Goal: Information Seeking & Learning: Find specific page/section

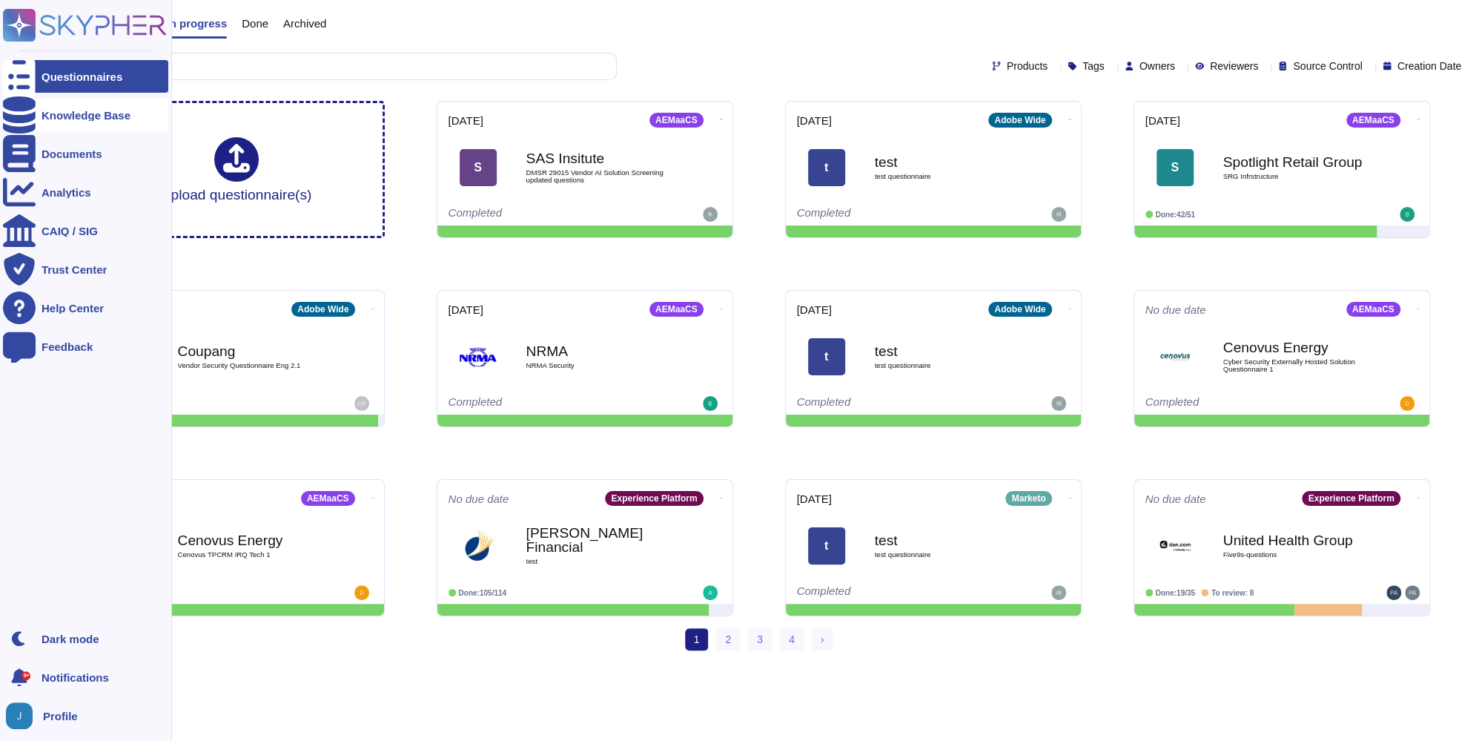
click at [32, 114] on div at bounding box center [19, 115] width 33 height 33
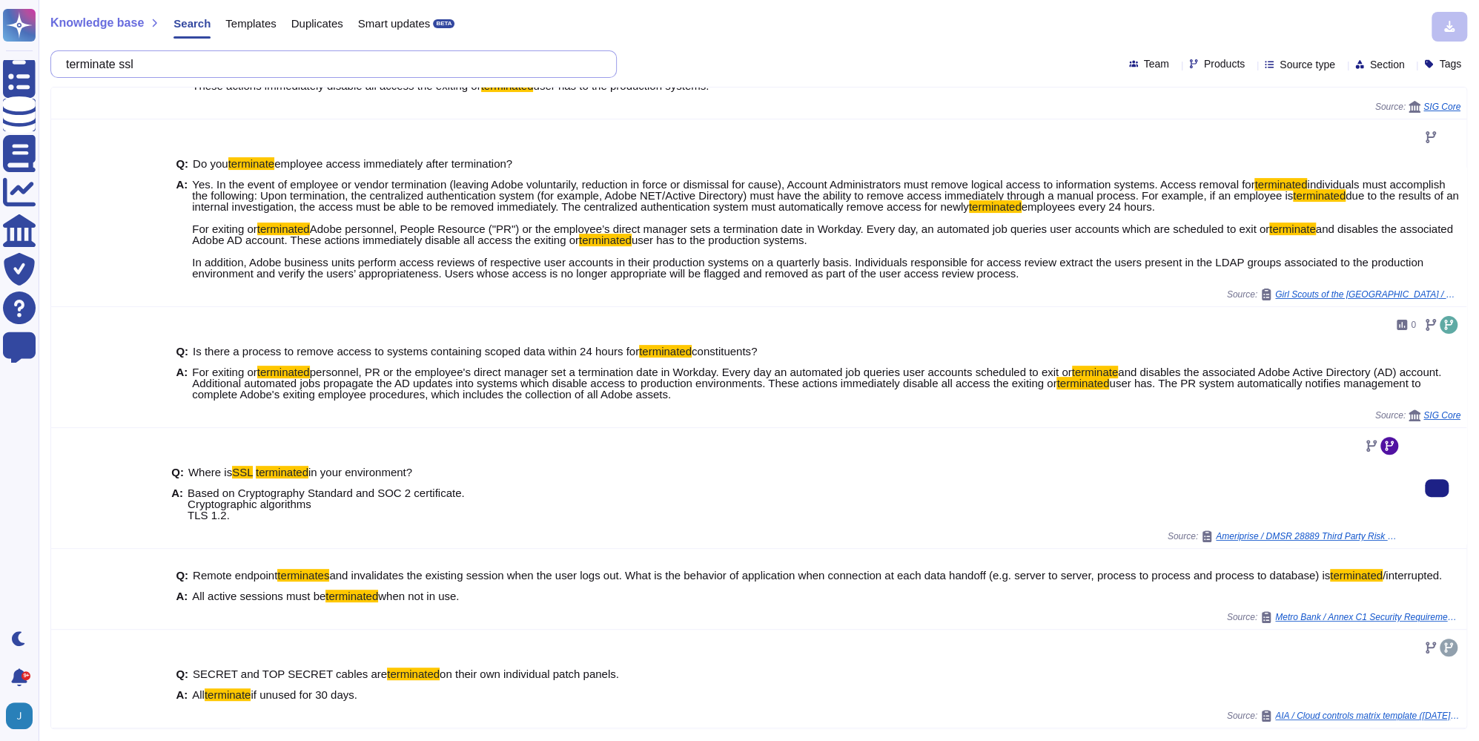
scroll to position [320, 0]
click at [271, 60] on input "terminate ssl" at bounding box center [330, 64] width 543 height 26
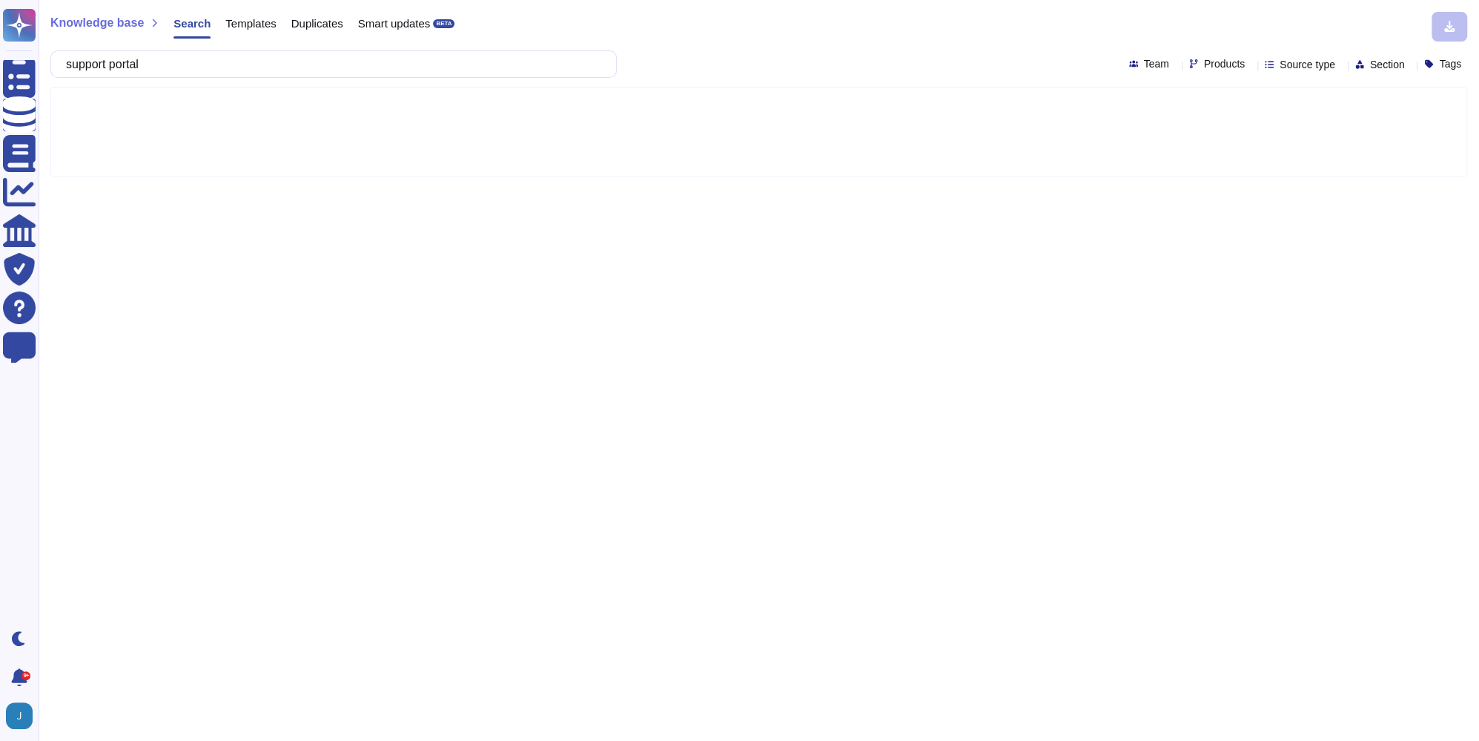
type input "support portal"
click at [1000, 65] on div "Products" at bounding box center [1220, 64] width 62 height 11
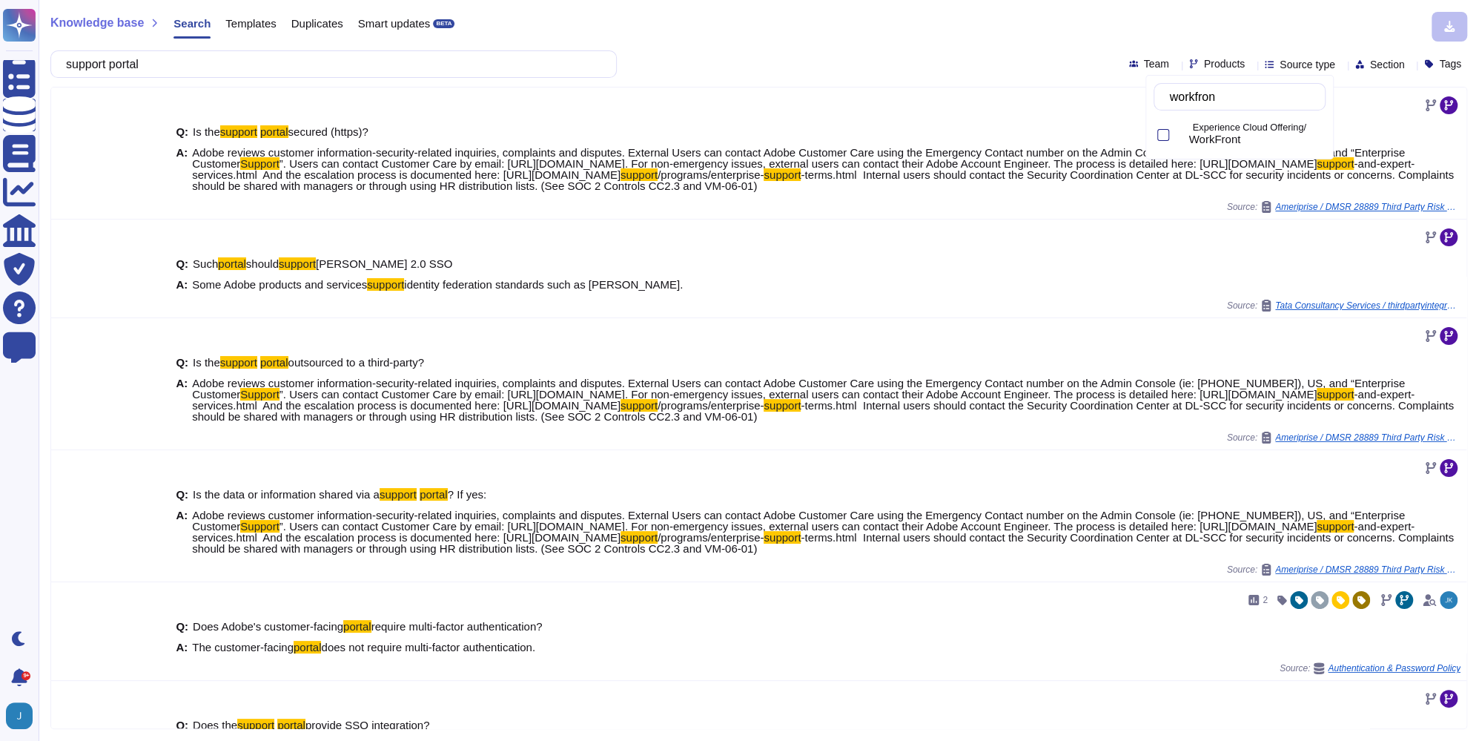
type input "workfront"
click at [1000, 135] on div at bounding box center [1163, 135] width 12 height 12
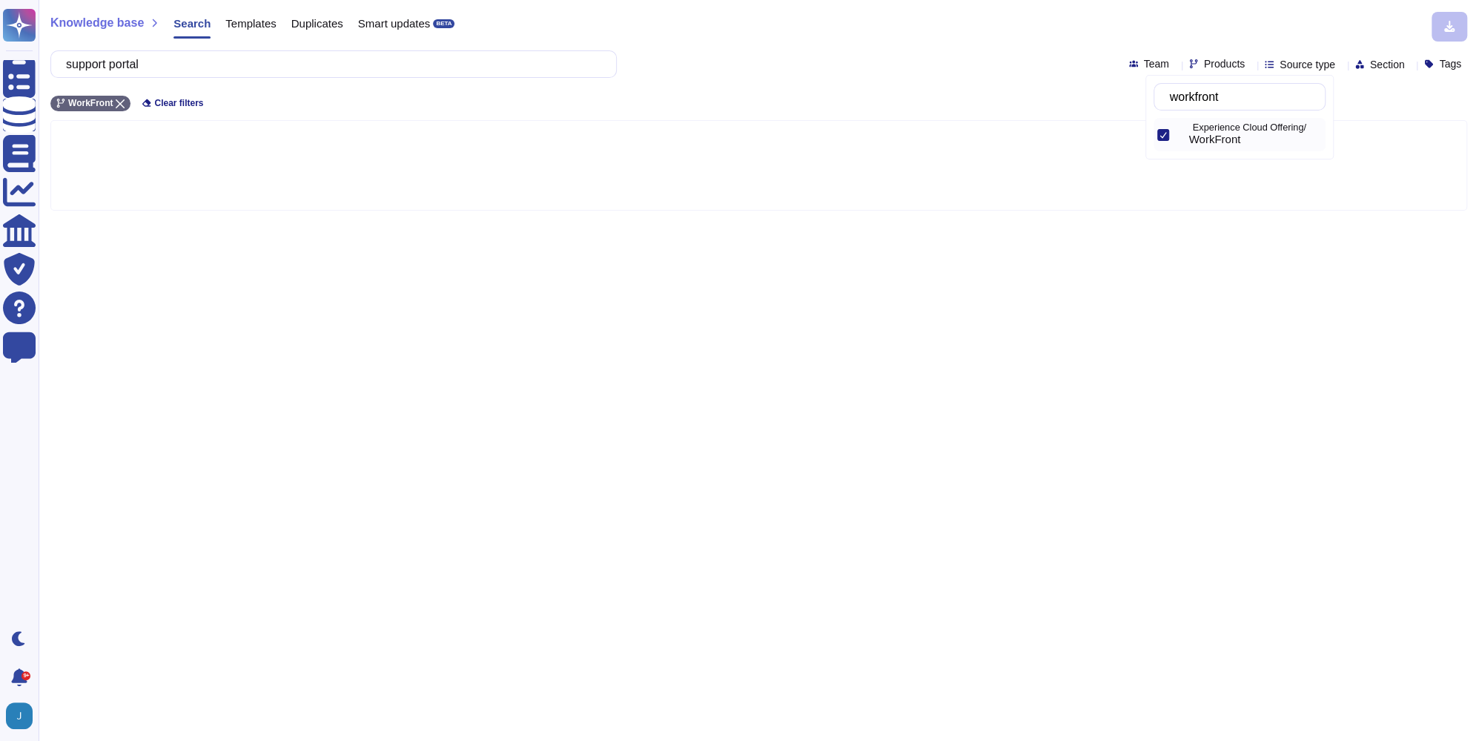
click at [909, 64] on div "support portal Team Products Source type Section Tags" at bounding box center [758, 63] width 1417 height 27
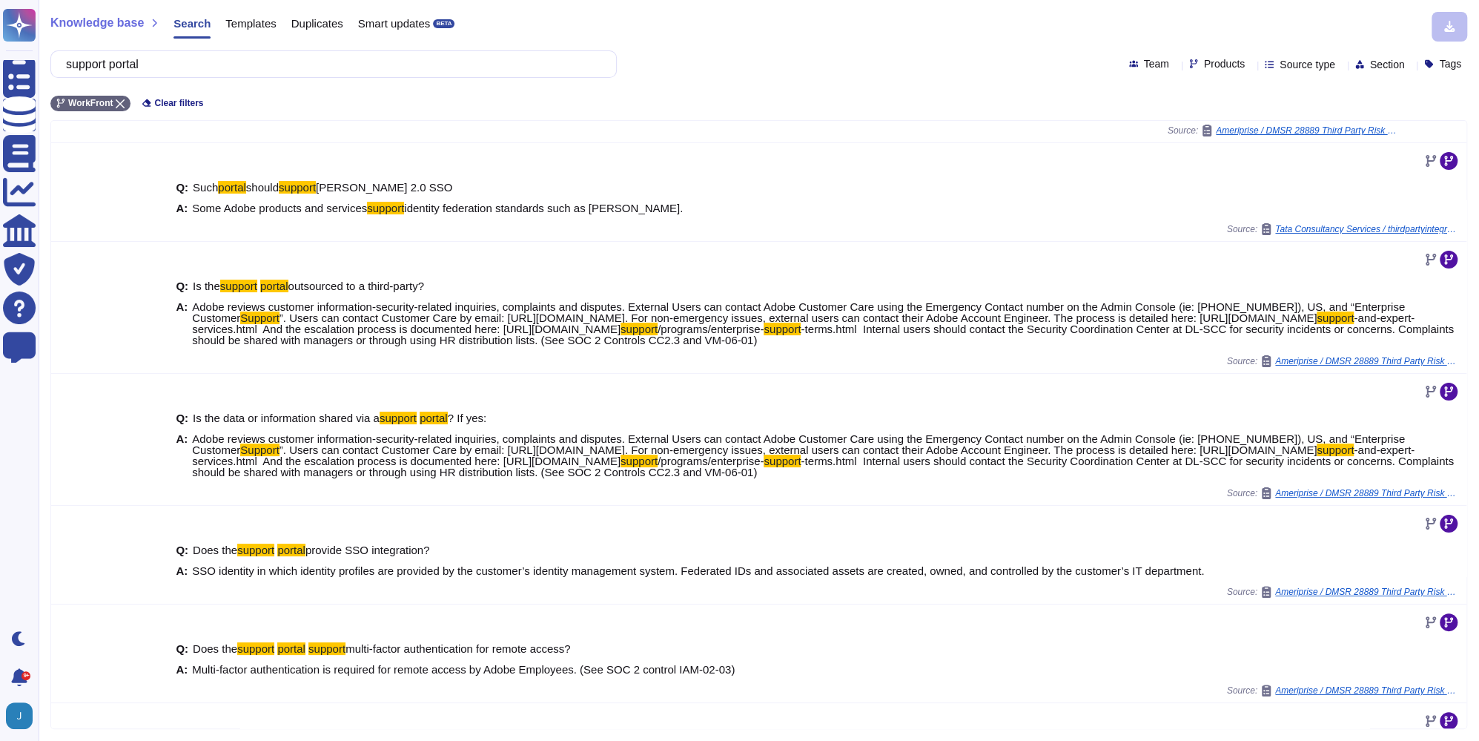
scroll to position [227, 0]
